Goal: Find specific page/section: Find specific page/section

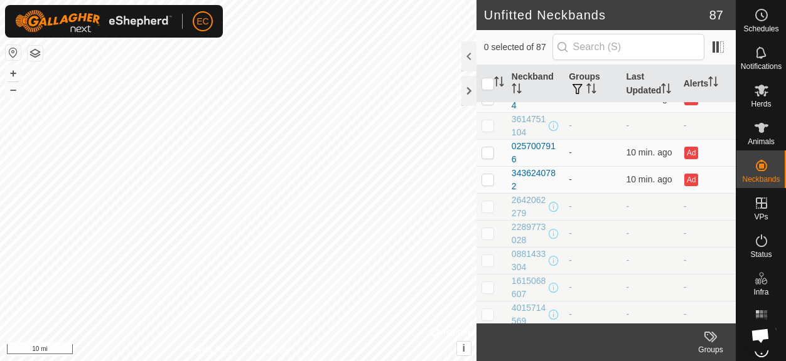
scroll to position [153, 0]
click at [624, 85] on th "Last Updated" at bounding box center [649, 84] width 57 height 38
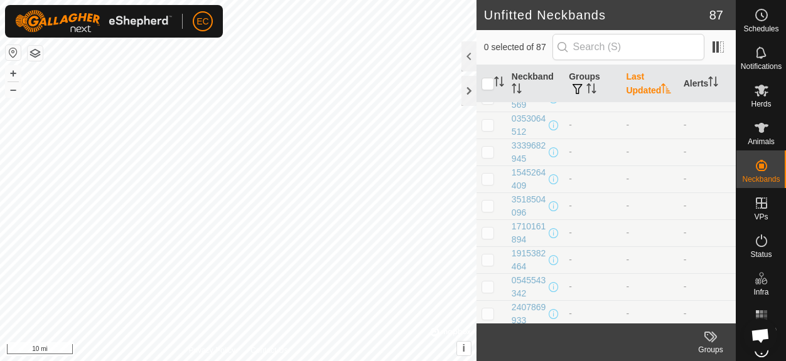
scroll to position [0, 0]
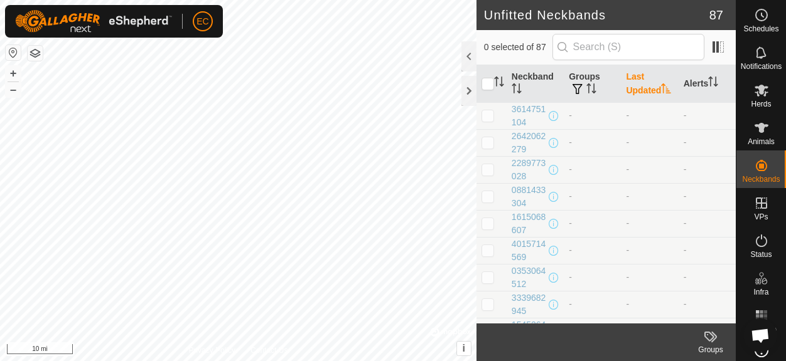
click at [634, 87] on th "Last Updated" at bounding box center [649, 84] width 57 height 38
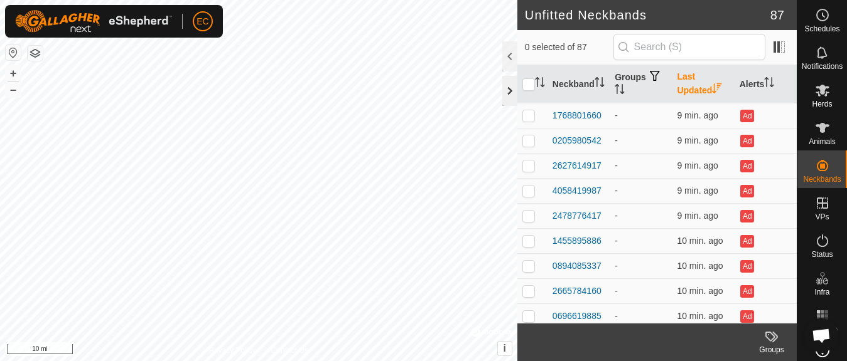
click at [506, 97] on div at bounding box center [509, 91] width 15 height 30
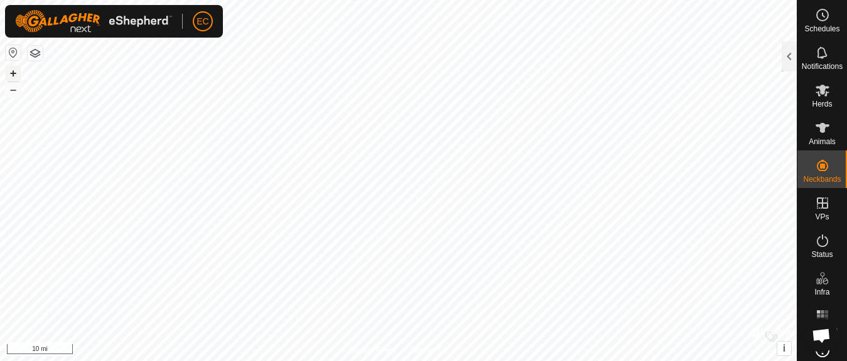
click at [11, 70] on button "+" at bounding box center [13, 73] width 15 height 15
click at [14, 73] on button "+" at bounding box center [13, 73] width 15 height 15
click at [11, 69] on button "+" at bounding box center [13, 73] width 15 height 15
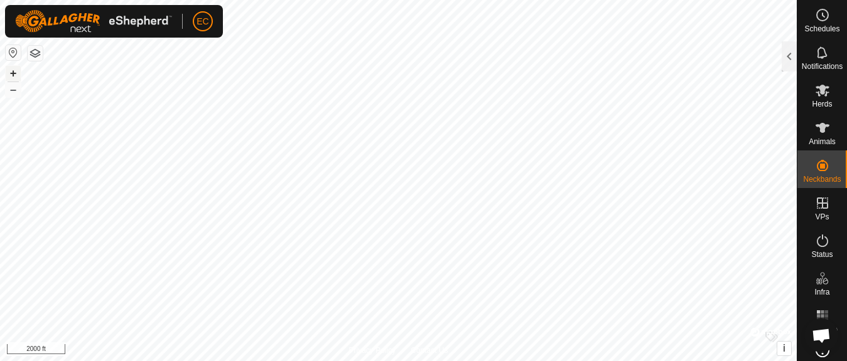
click at [11, 69] on button "+" at bounding box center [13, 73] width 15 height 15
click at [12, 70] on button "+" at bounding box center [13, 73] width 15 height 15
click at [9, 77] on button "+" at bounding box center [13, 73] width 15 height 15
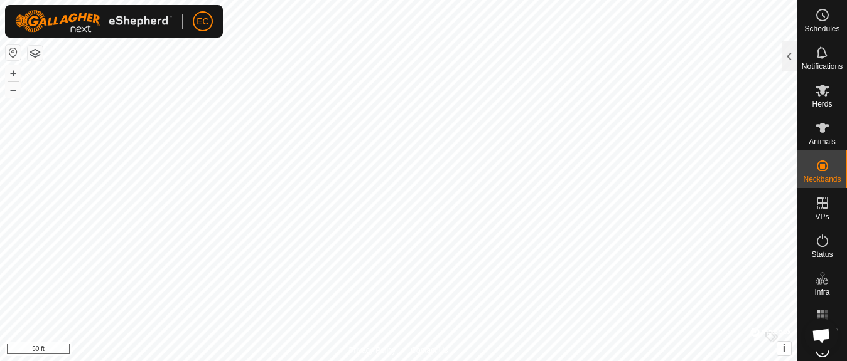
click at [621, 361] on html "EC Schedules Notifications Herds Animals Neckbands VPs Status Infra Heatmap Hel…" at bounding box center [423, 180] width 847 height 361
click at [18, 71] on button "+" at bounding box center [13, 73] width 15 height 15
click at [13, 91] on button "–" at bounding box center [13, 89] width 15 height 15
click at [15, 72] on button "+" at bounding box center [13, 73] width 15 height 15
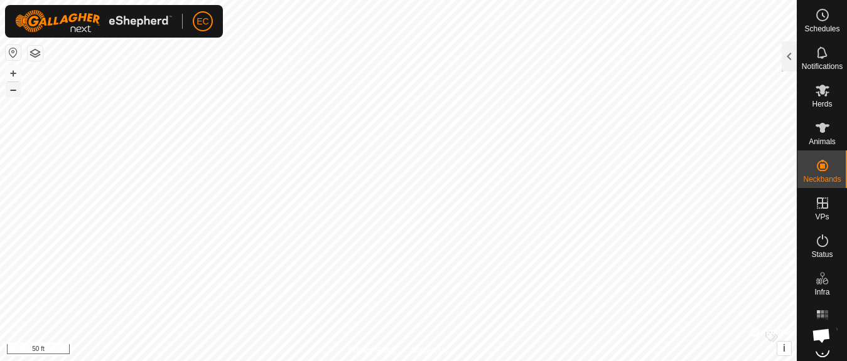
click at [11, 90] on button "–" at bounding box center [13, 89] width 15 height 15
click at [10, 90] on button "–" at bounding box center [13, 89] width 15 height 15
click at [9, 78] on button "+" at bounding box center [13, 73] width 15 height 15
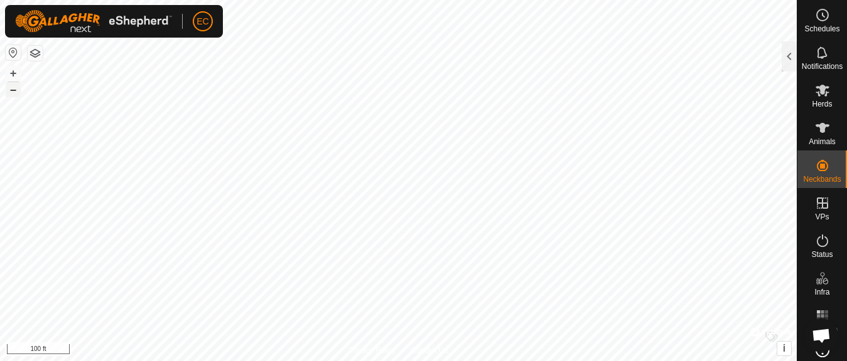
click at [11, 93] on button "–" at bounding box center [13, 89] width 15 height 15
